Goal: Task Accomplishment & Management: Manage account settings

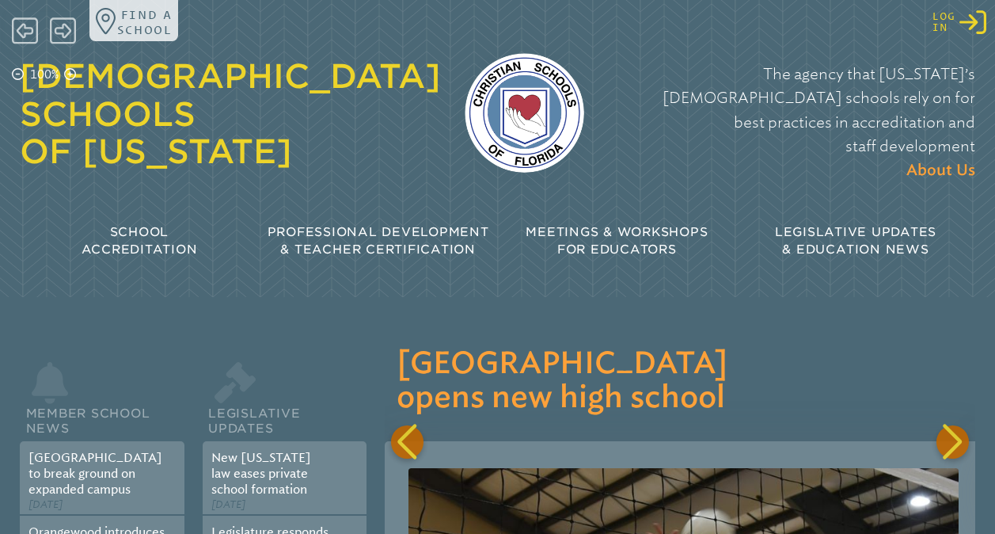
click at [969, 18] on icon "Log in or Create Account" at bounding box center [972, 22] width 27 height 27
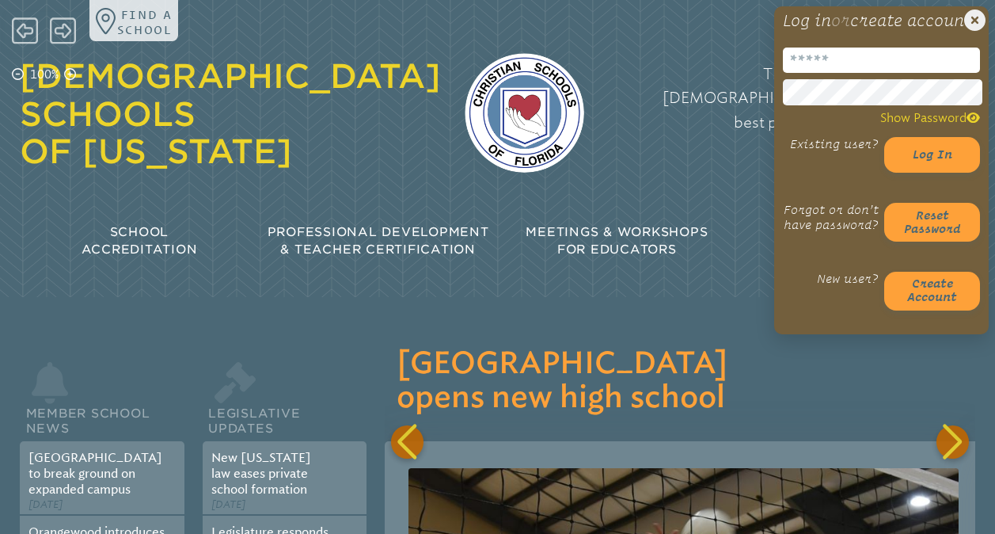
click at [819, 66] on div "Close Login Area Log in or create account Show Password Existing user? Log in F…" at bounding box center [881, 170] width 215 height 328
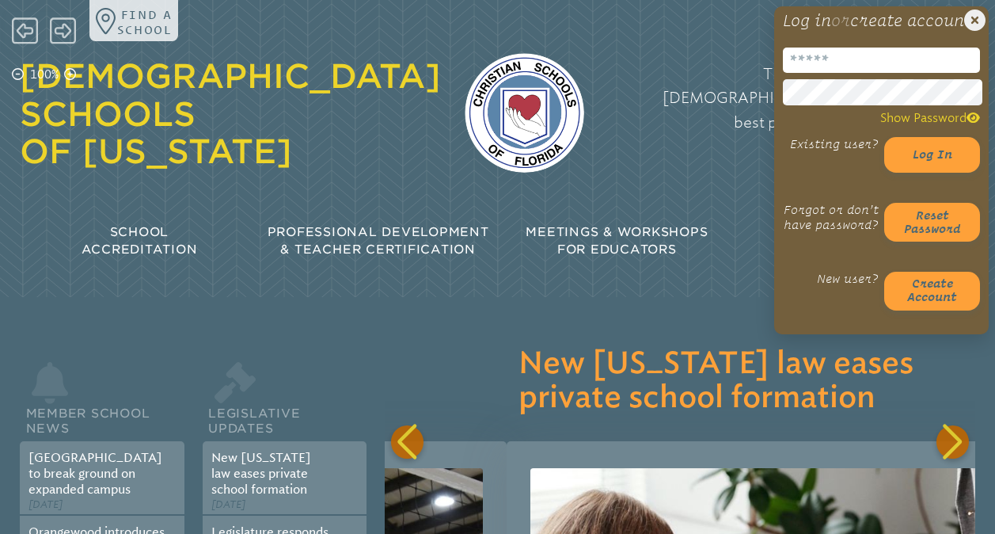
click at [816, 71] on input "email" at bounding box center [881, 59] width 197 height 25
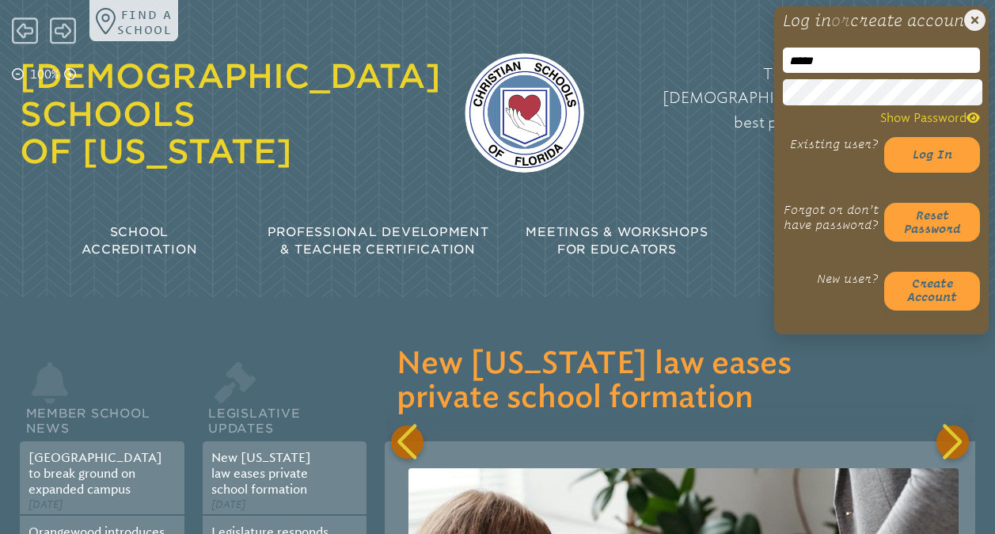
type input "**********"
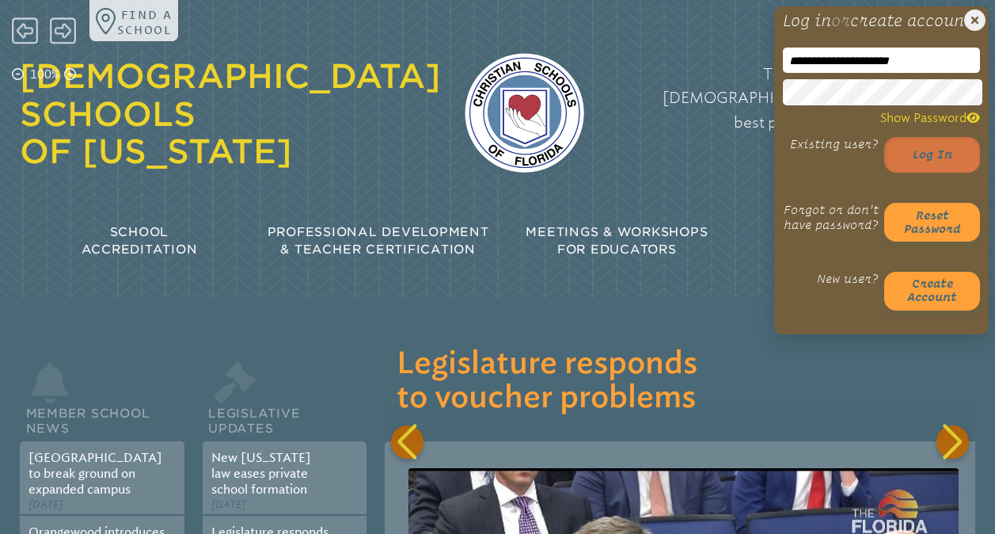
click at [921, 165] on button "Log in" at bounding box center [932, 155] width 96 height 36
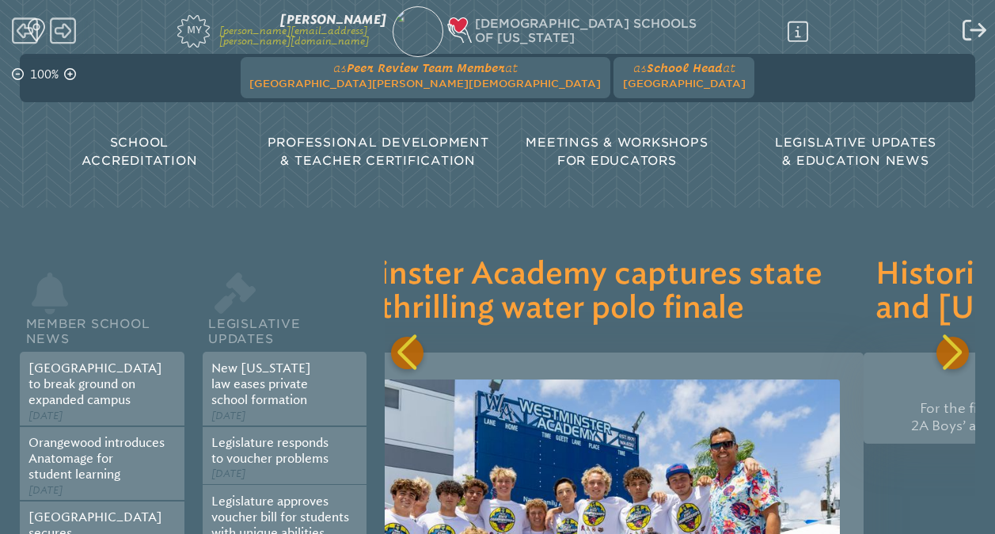
scroll to position [0, 2391]
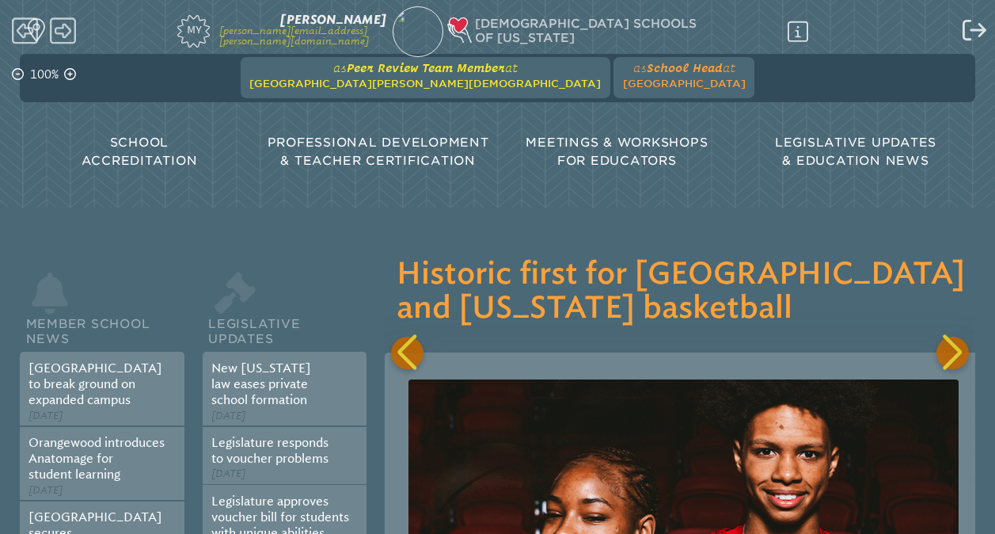
click at [374, 80] on span "[GEOGRAPHIC_DATA][PERSON_NAME][DEMOGRAPHIC_DATA]" at bounding box center [424, 84] width 351 height 12
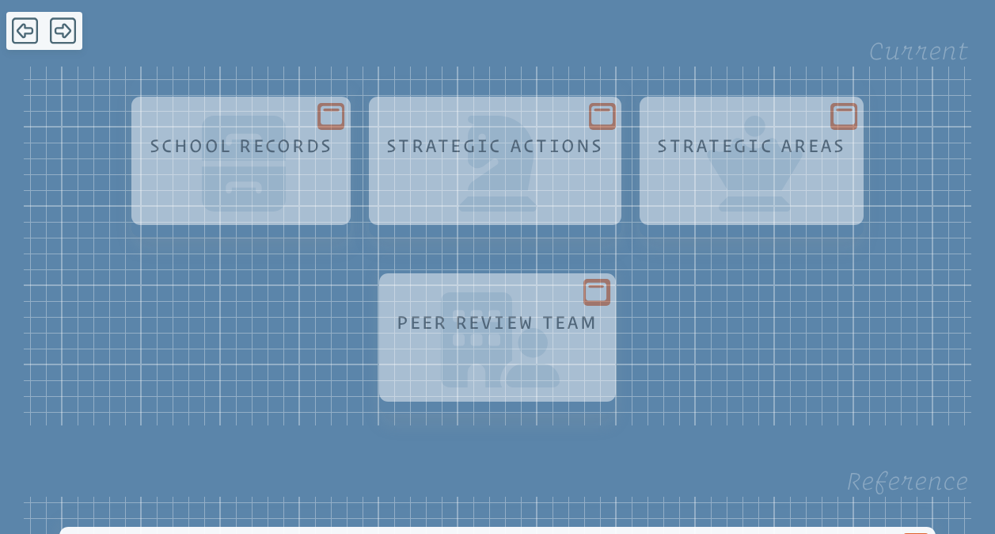
scroll to position [202, 0]
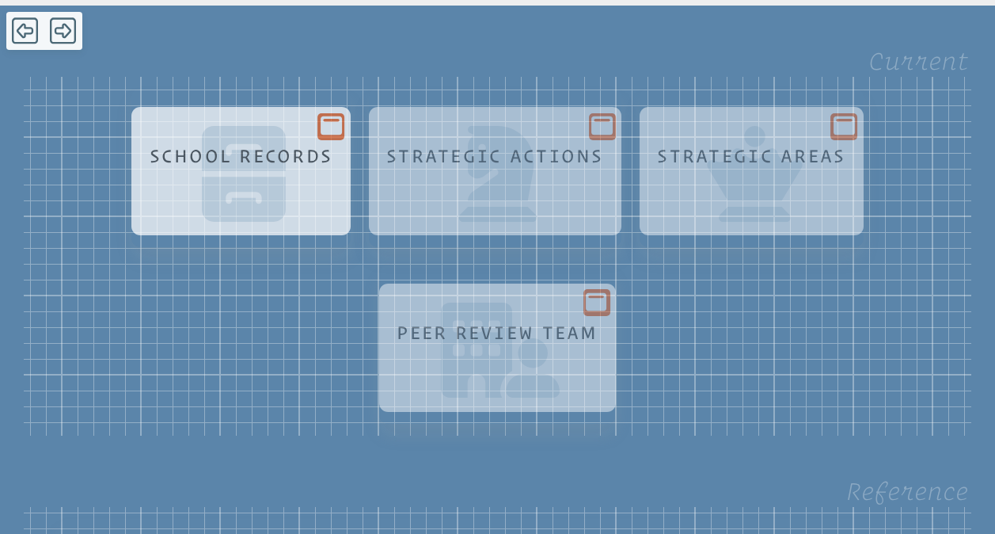
click at [253, 177] on p at bounding box center [240, 176] width 189 height 9
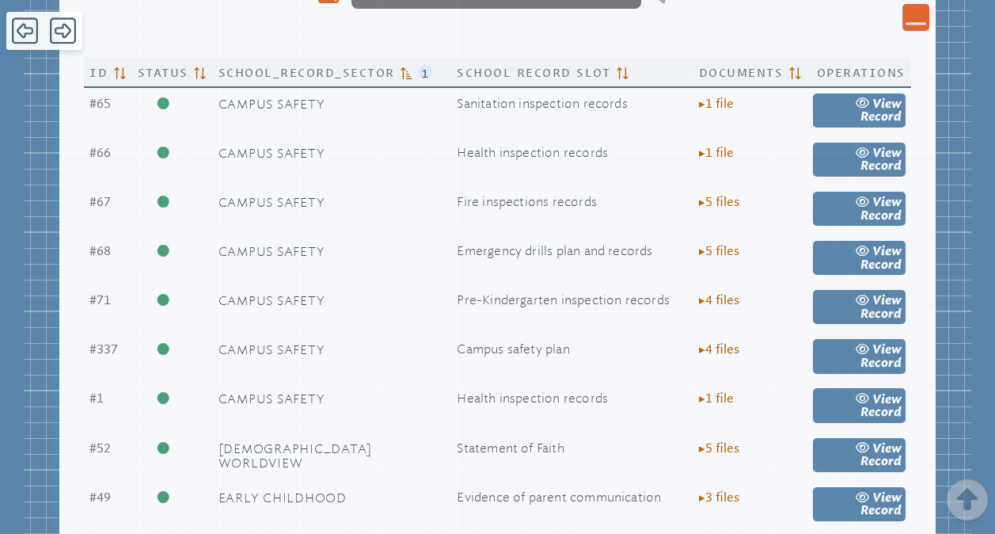
scroll to position [0, 0]
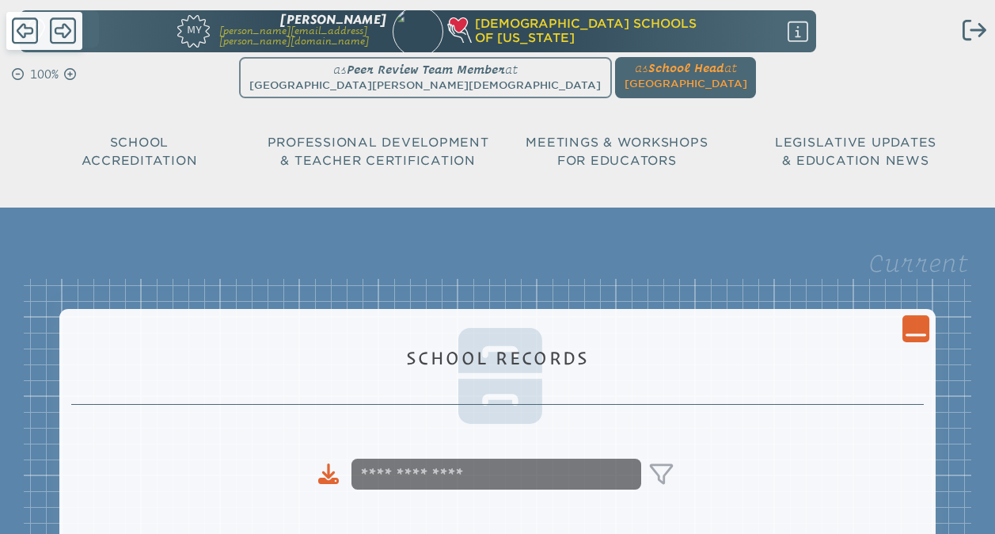
click at [909, 333] on icon "Close Console" at bounding box center [916, 327] width 21 height 21
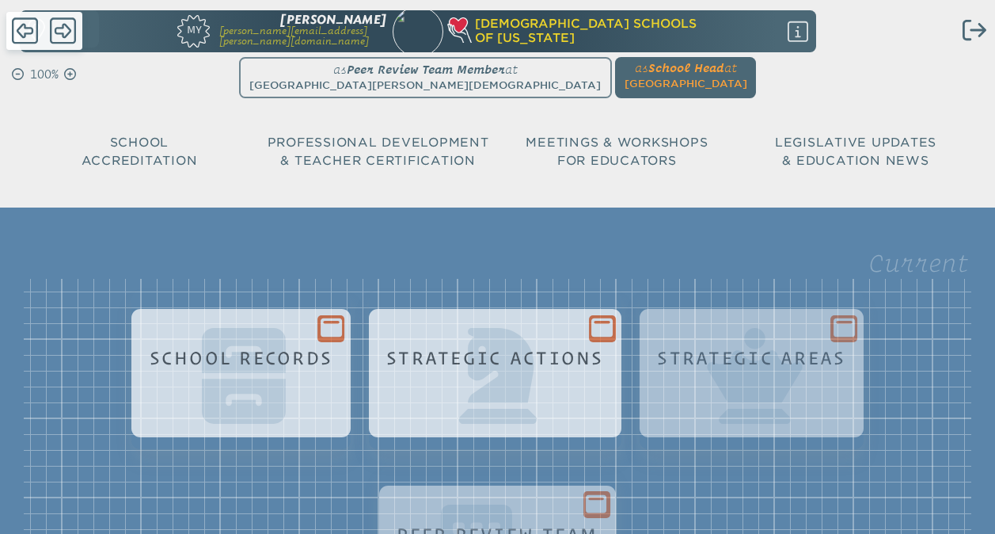
click at [532, 393] on div "Strategic Actions" at bounding box center [496, 387] width 230 height 96
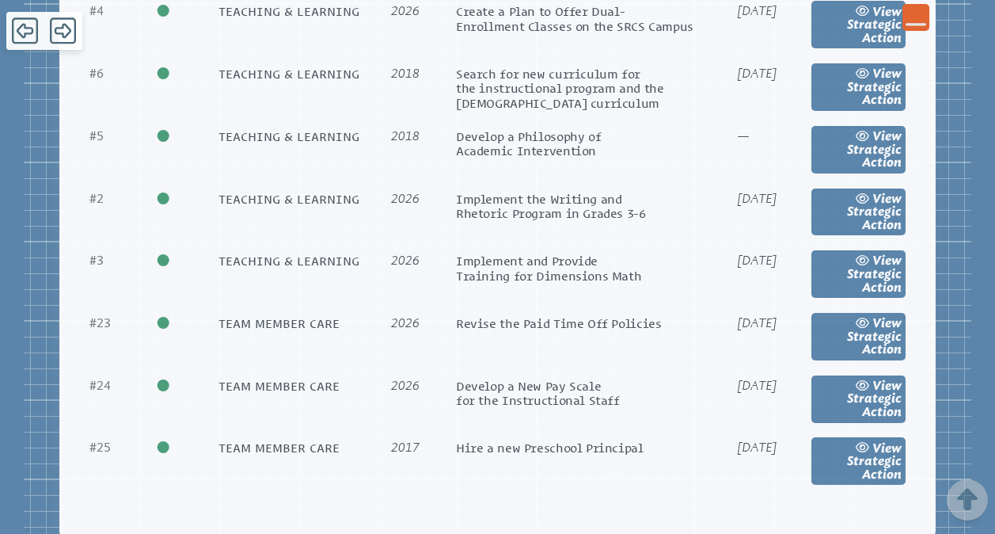
scroll to position [2190, 0]
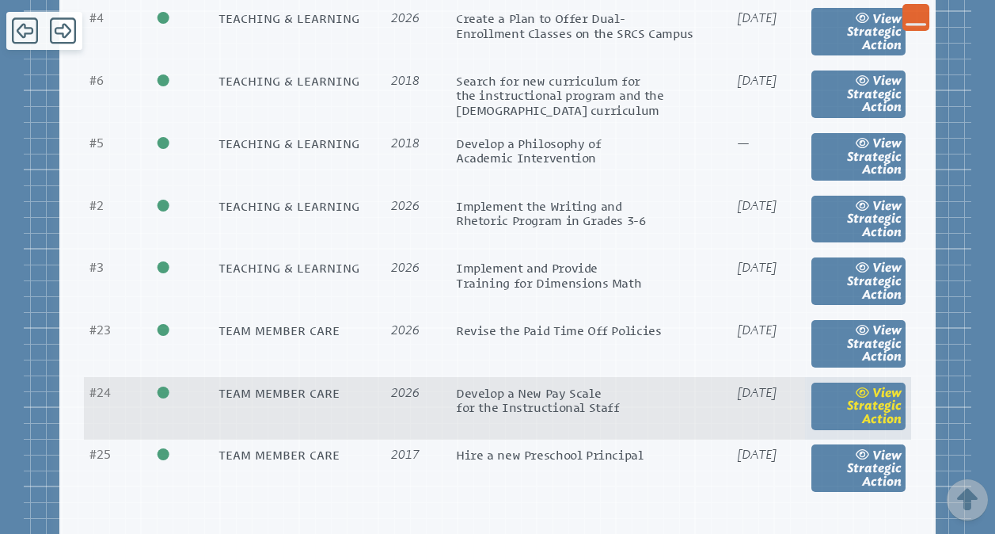
click at [847, 426] on span "Strategic Action" at bounding box center [874, 412] width 55 height 28
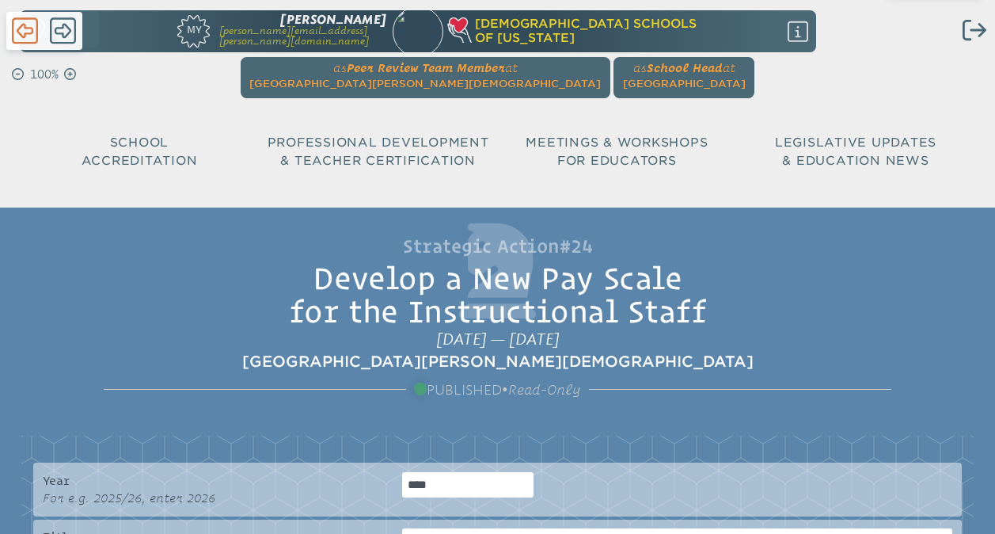
click at [25, 35] on icon at bounding box center [25, 30] width 26 height 26
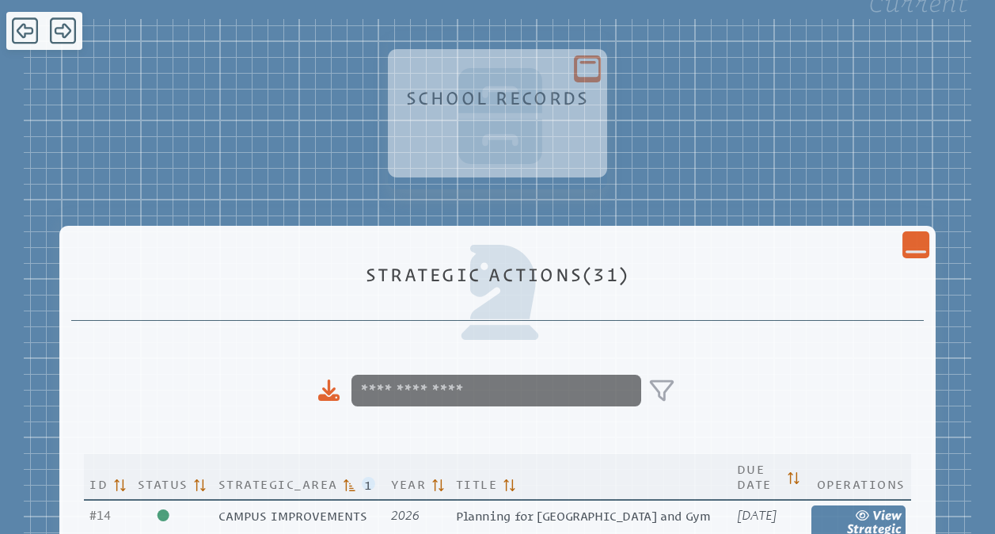
scroll to position [316, 0]
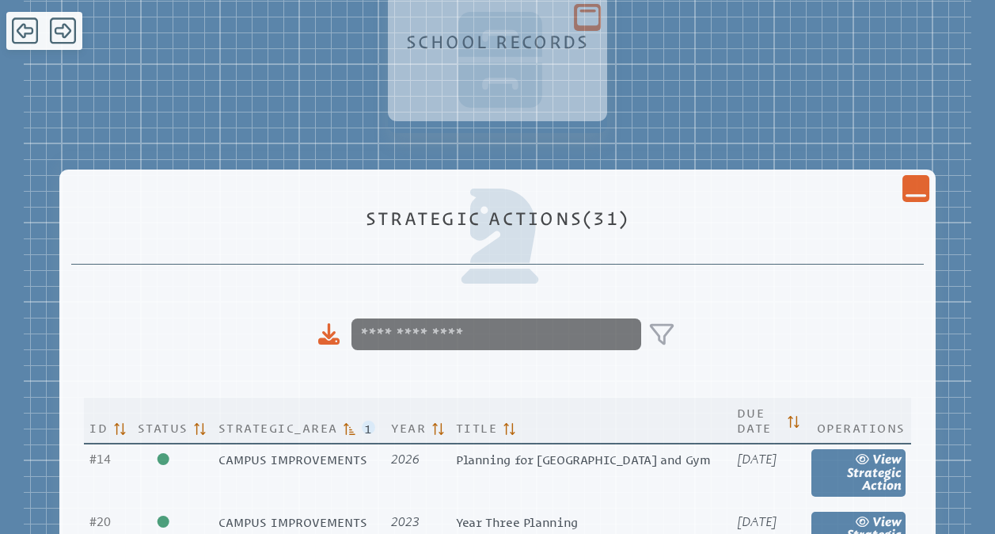
click at [912, 196] on icon at bounding box center [916, 195] width 21 height 2
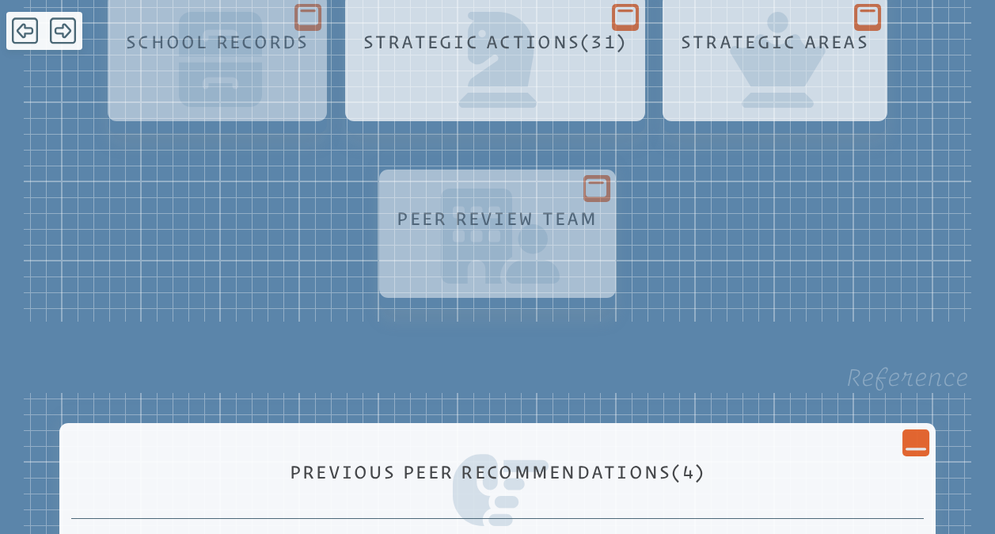
click at [800, 66] on p at bounding box center [775, 62] width 194 height 9
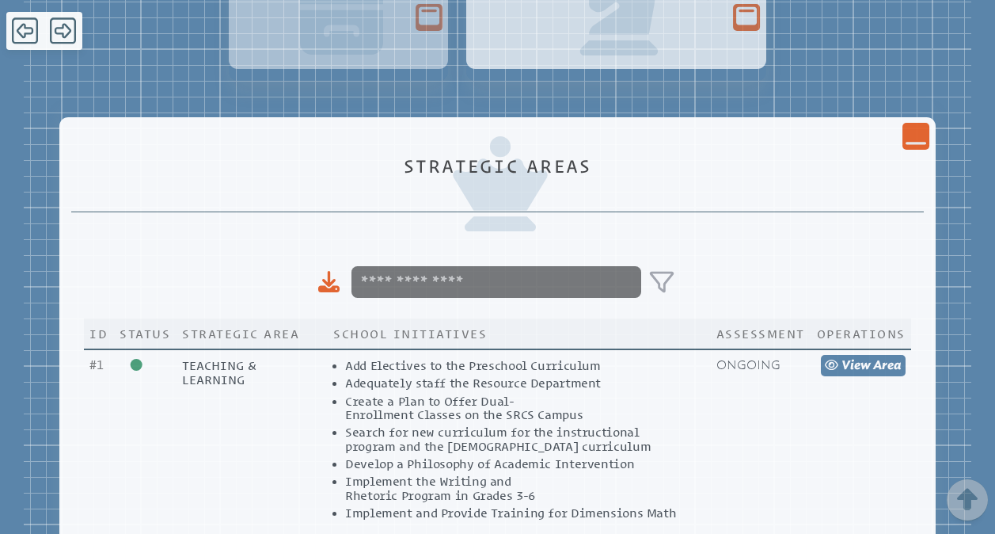
scroll to position [370, 0]
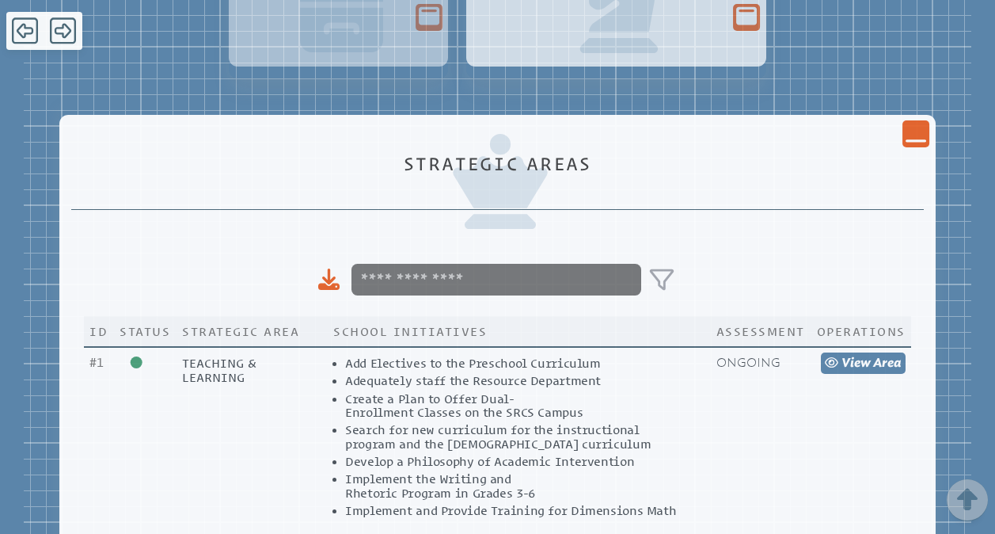
click at [906, 141] on icon "Close Console" at bounding box center [916, 133] width 21 height 21
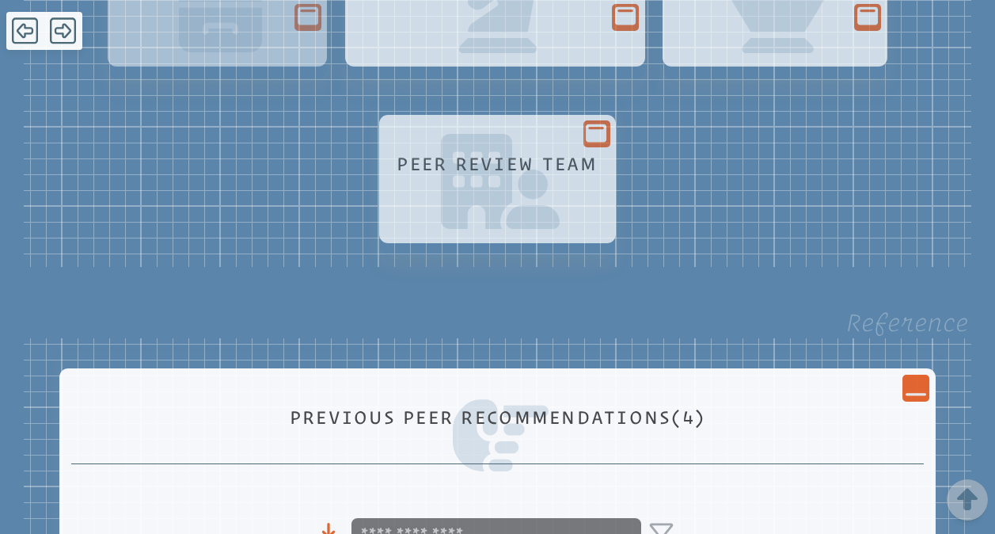
click at [587, 182] on div "Peer Review Team" at bounding box center [497, 171] width 207 height 35
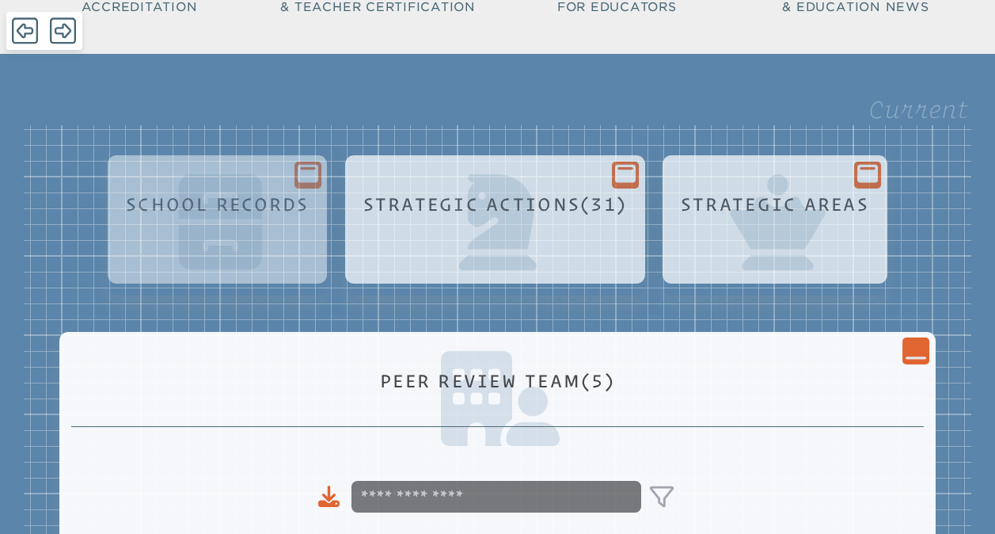
scroll to position [0, 0]
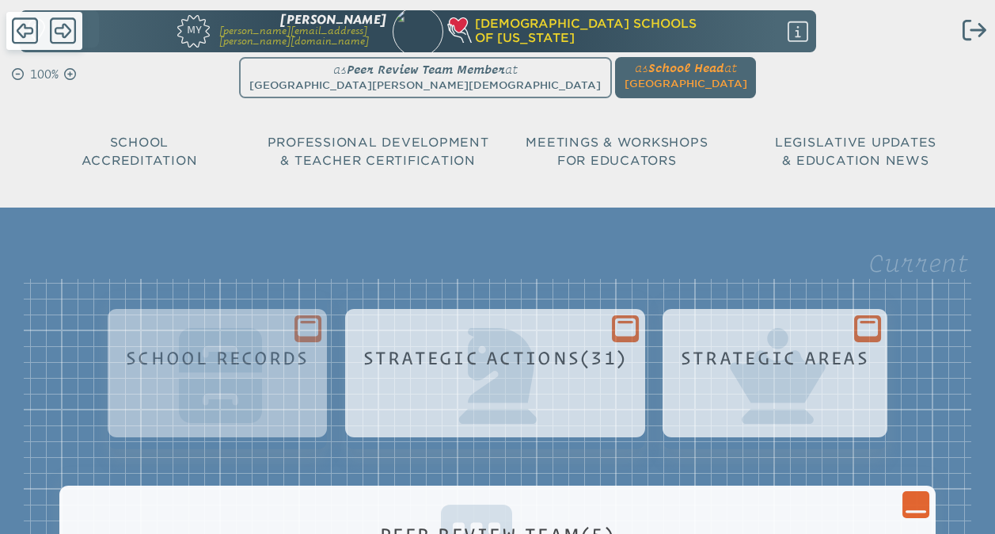
click at [916, 513] on icon "Close Console" at bounding box center [916, 503] width 21 height 21
